Goal: Register for event/course

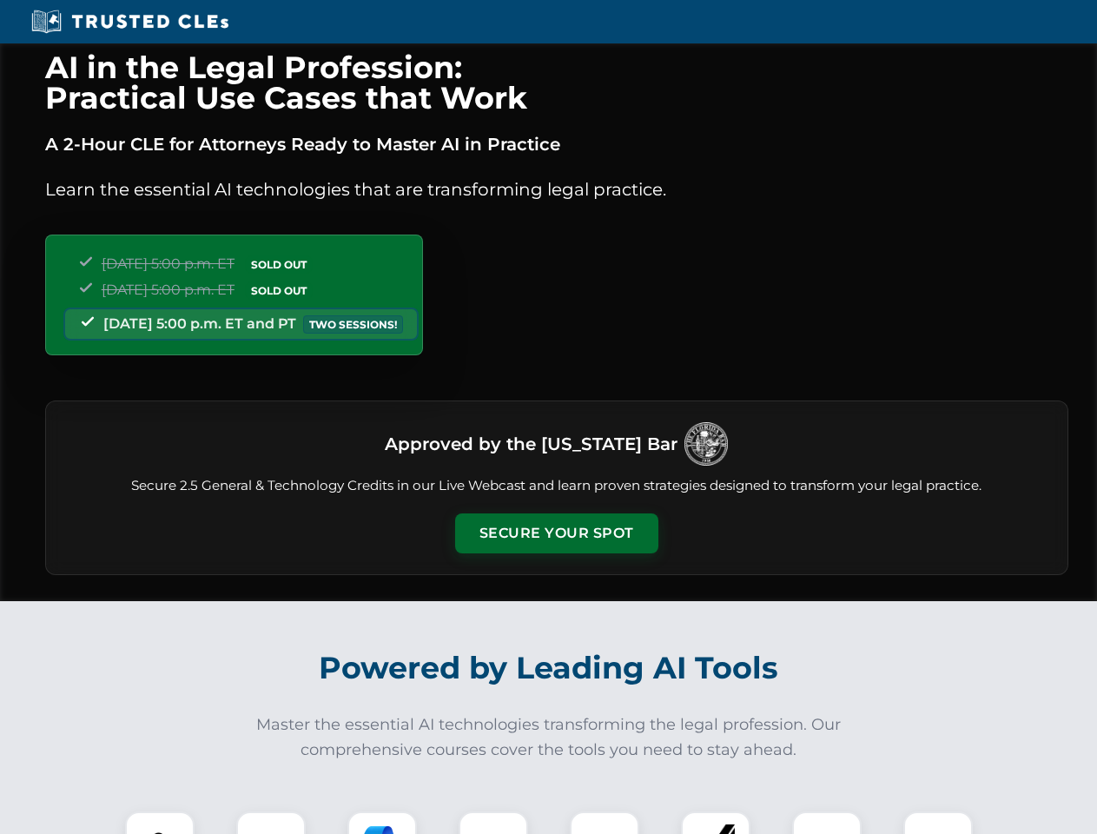
click at [556, 533] on button "Secure Your Spot" at bounding box center [556, 533] width 203 height 40
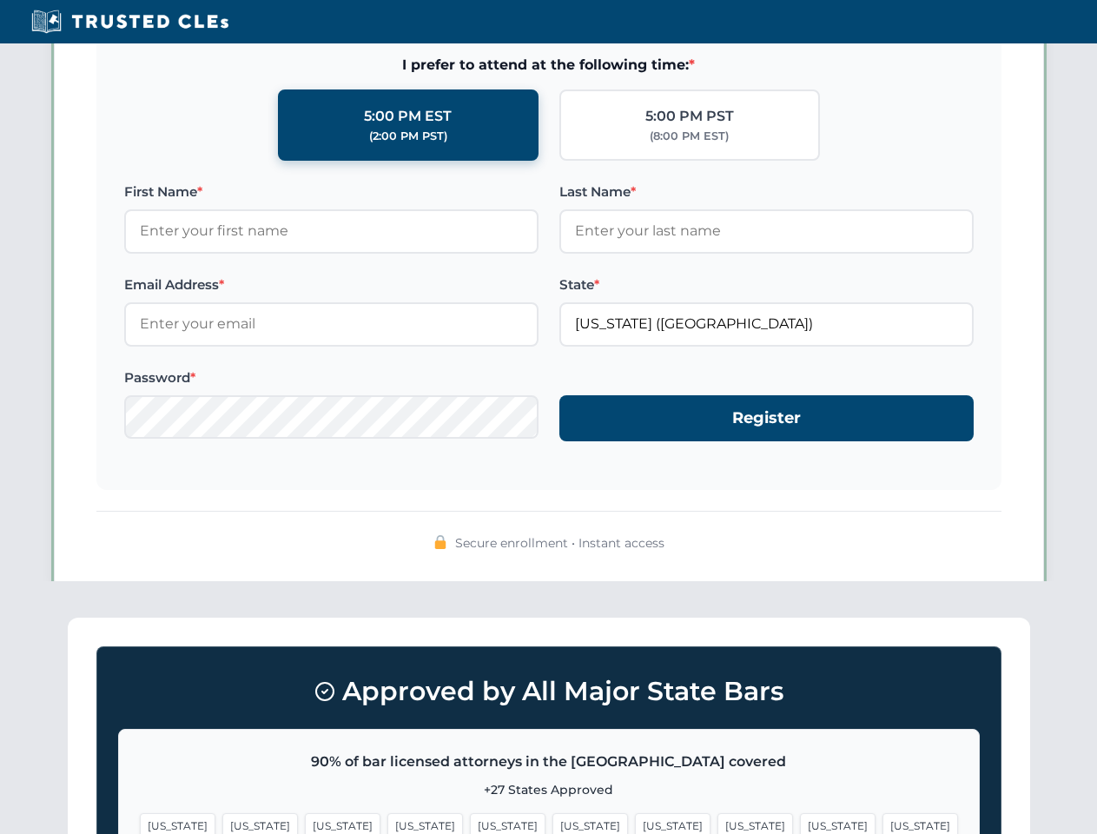
click at [635, 822] on span "[US_STATE]" at bounding box center [673, 825] width 76 height 25
click at [800, 822] on span "[US_STATE]" at bounding box center [838, 825] width 76 height 25
